Goal: Check status

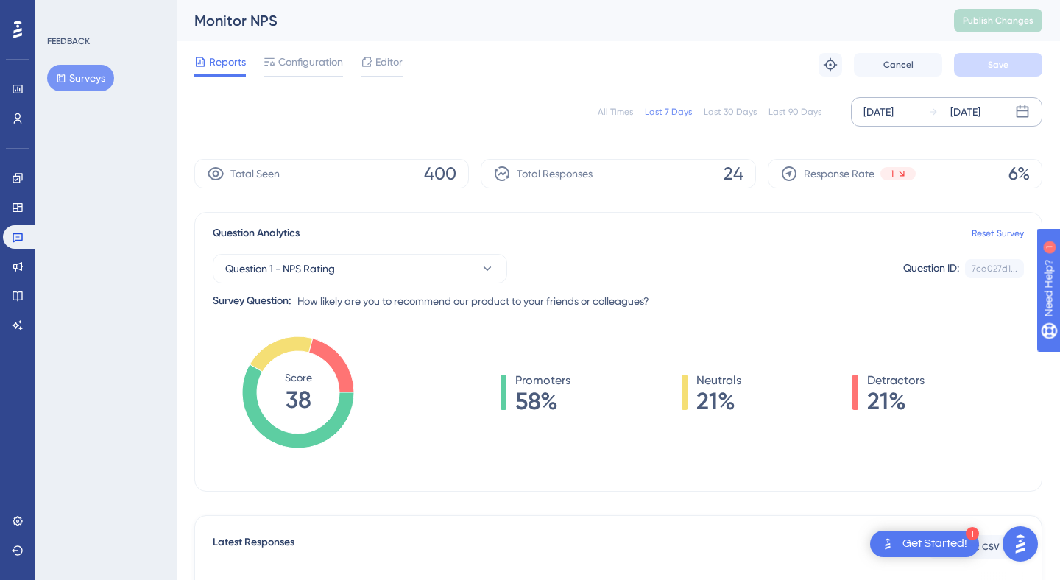
click at [916, 122] on div "[DATE] [DATE]" at bounding box center [946, 111] width 191 height 29
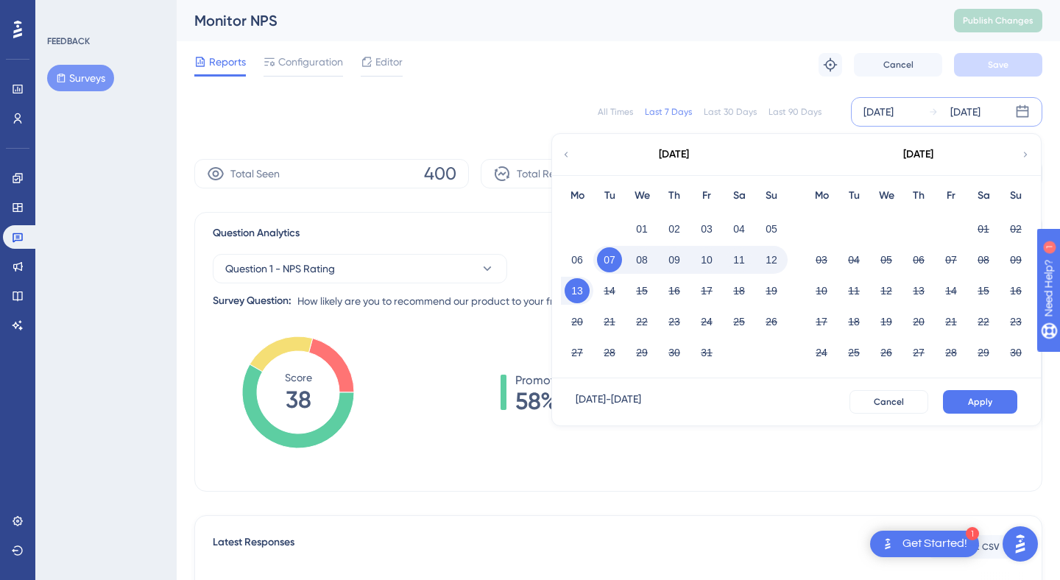
click at [653, 259] on button "08" at bounding box center [641, 259] width 25 height 25
click at [971, 398] on span "Apply" at bounding box center [980, 402] width 24 height 12
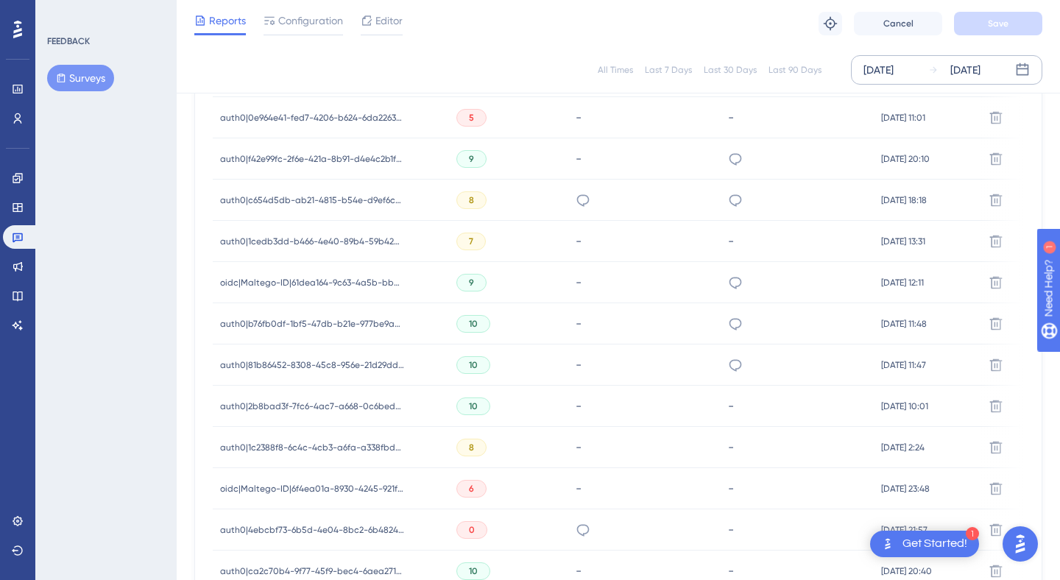
scroll to position [982, 0]
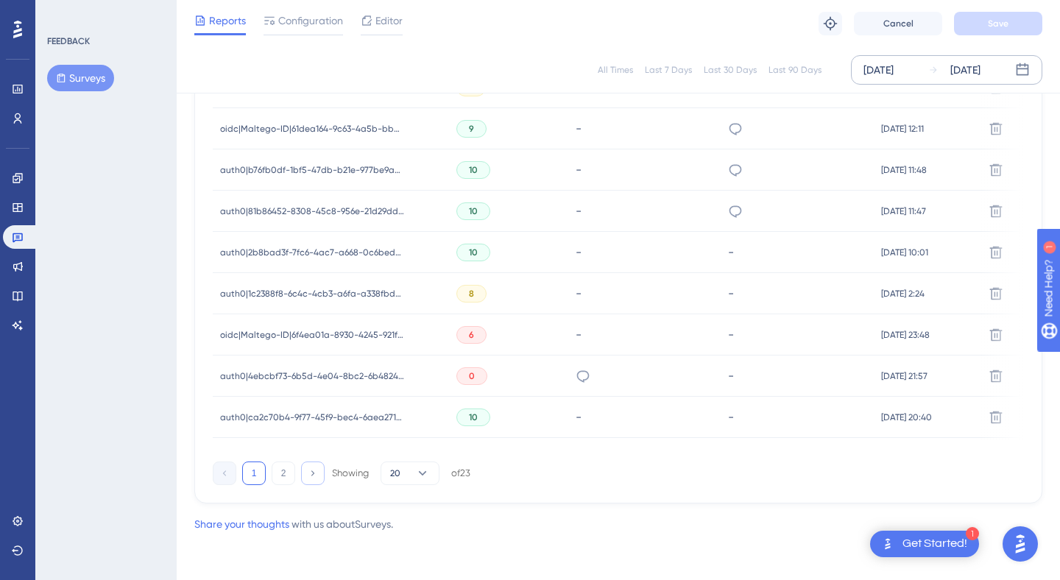
click at [306, 473] on button at bounding box center [313, 474] width 24 height 24
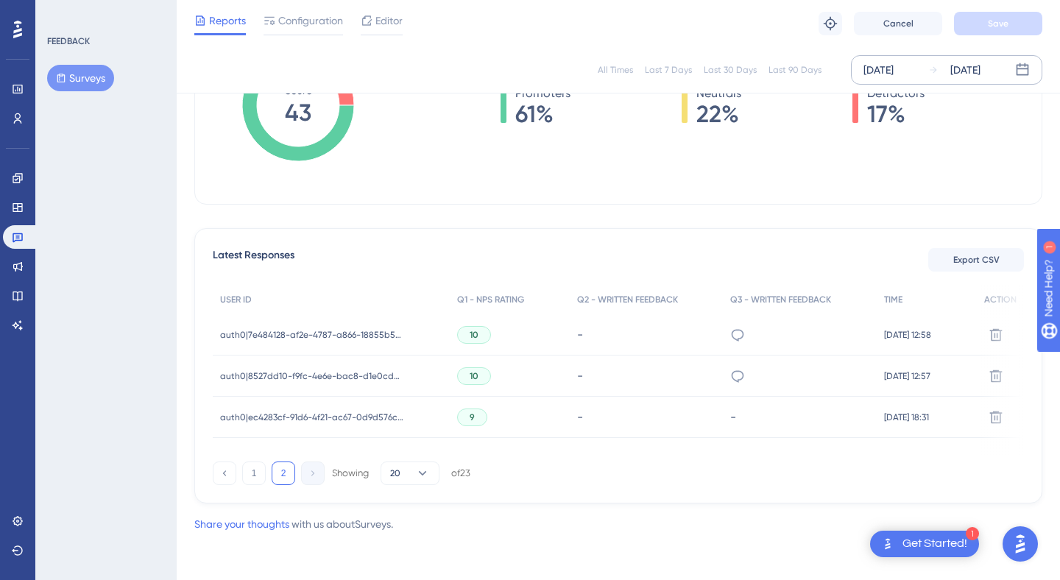
scroll to position [0, 0]
click at [364, 417] on span "auth0|ec4283cf-91d6-4f21-ac67-0d9d576c796f" at bounding box center [312, 417] width 184 height 12
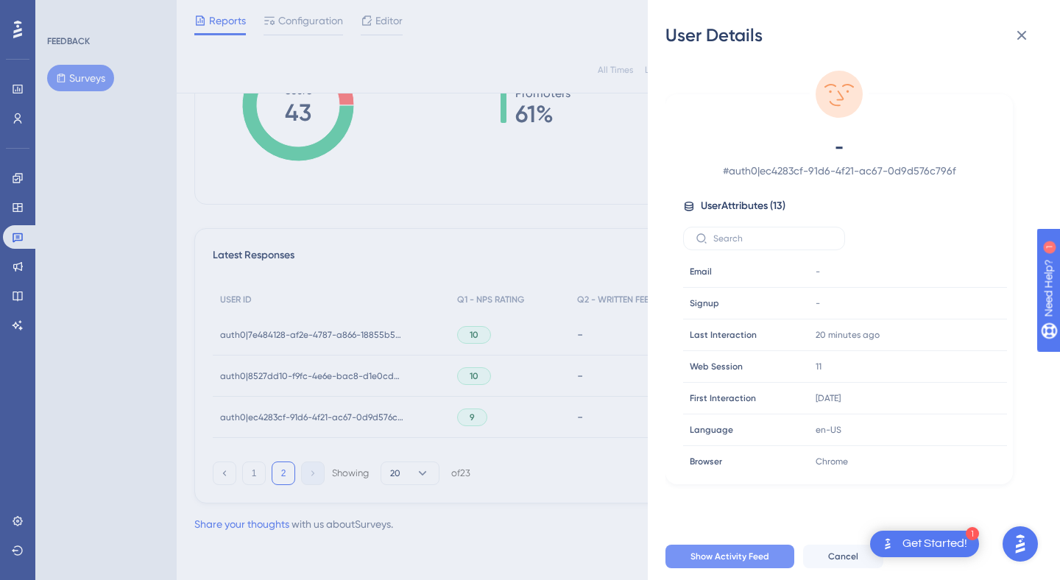
click at [755, 551] on span "Show Activity Feed" at bounding box center [729, 557] width 79 height 12
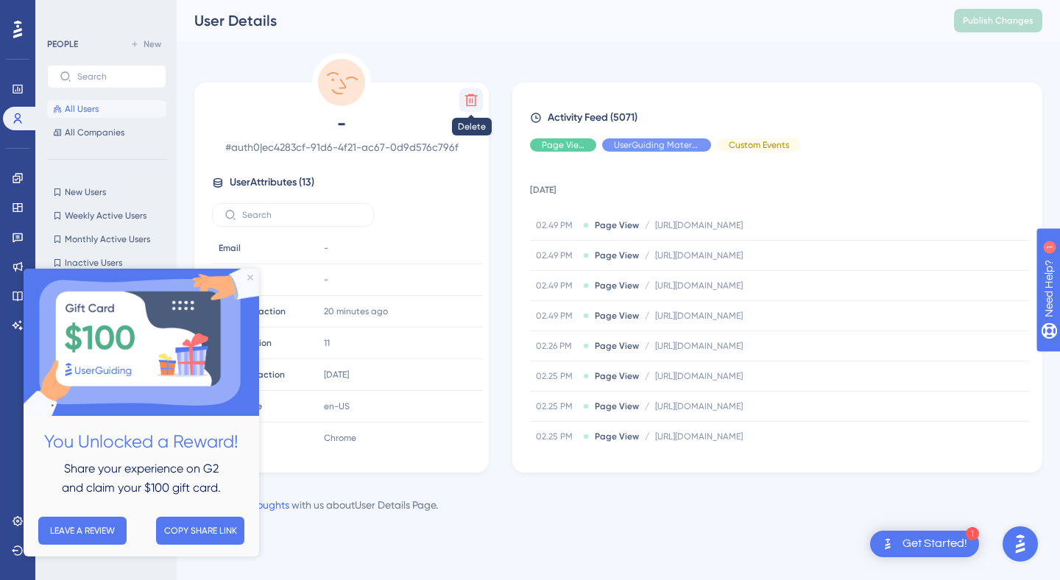
click at [474, 101] on icon at bounding box center [471, 100] width 15 height 15
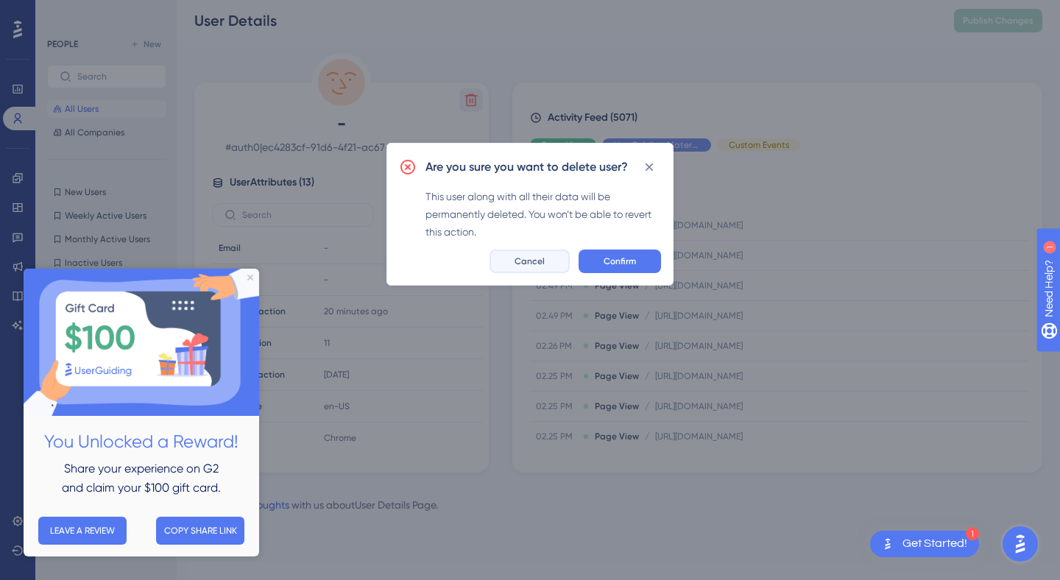
click at [547, 263] on button "Cancel" at bounding box center [530, 262] width 80 height 24
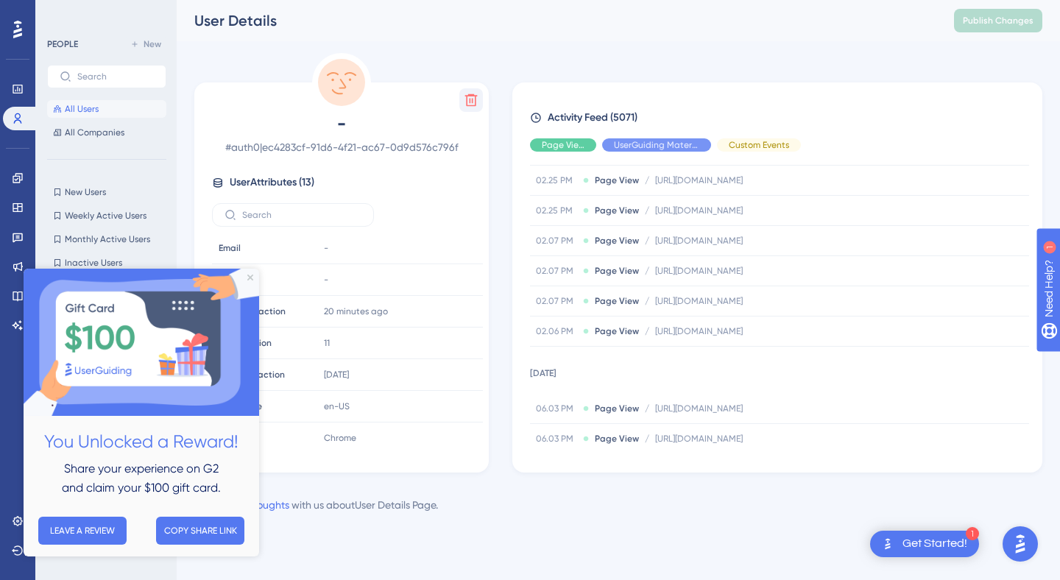
scroll to position [243, 0]
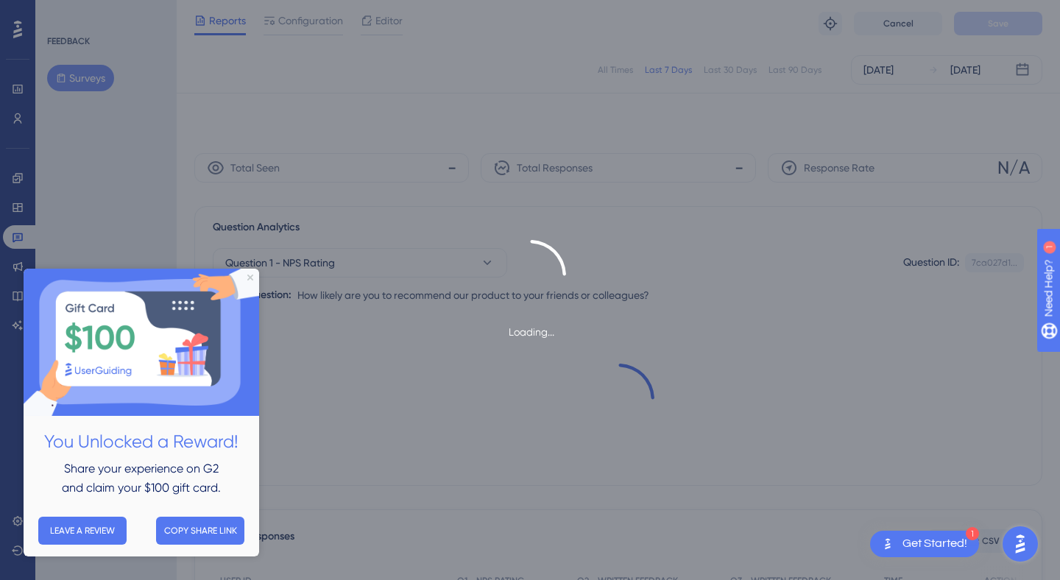
scroll to position [281, 0]
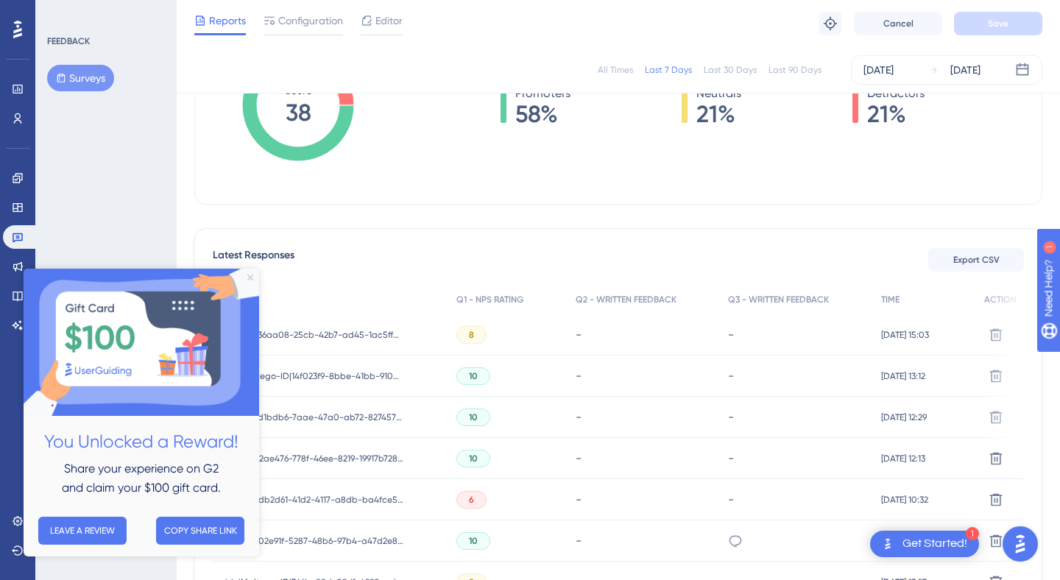
click at [251, 278] on icon "Close Preview" at bounding box center [250, 278] width 6 height 6
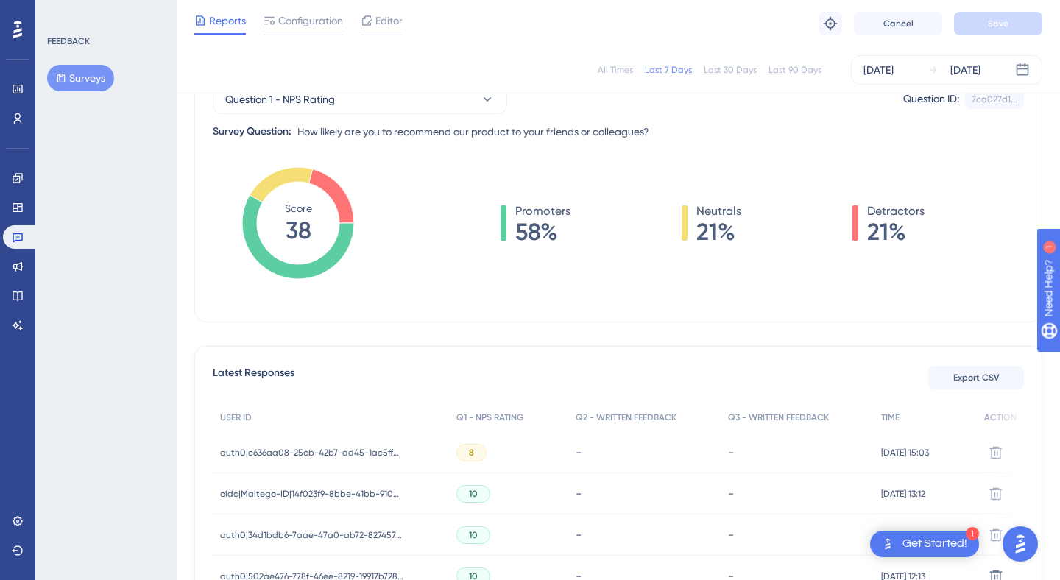
scroll to position [0, 0]
